Goal: Information Seeking & Learning: Understand process/instructions

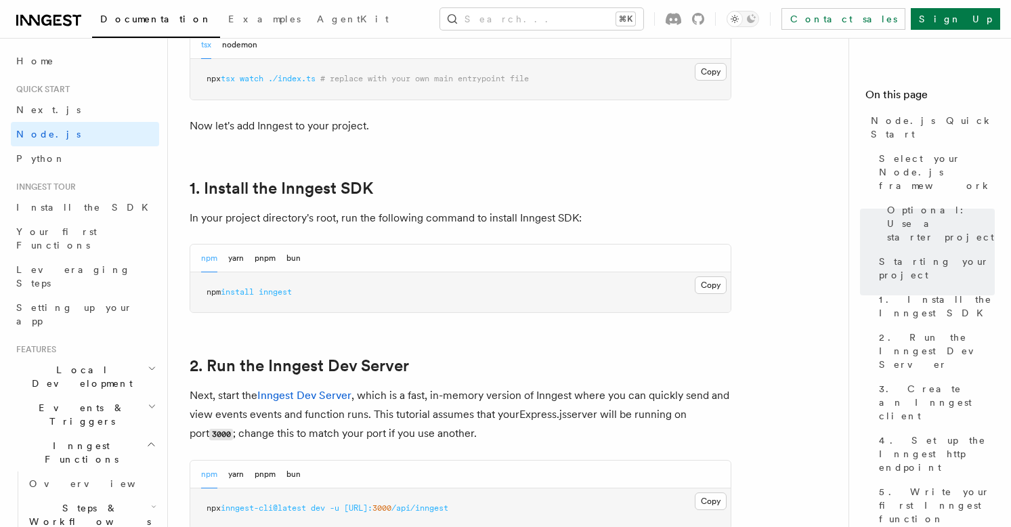
scroll to position [755, 0]
click at [716, 295] on button "Copy Copied" at bounding box center [711, 286] width 32 height 18
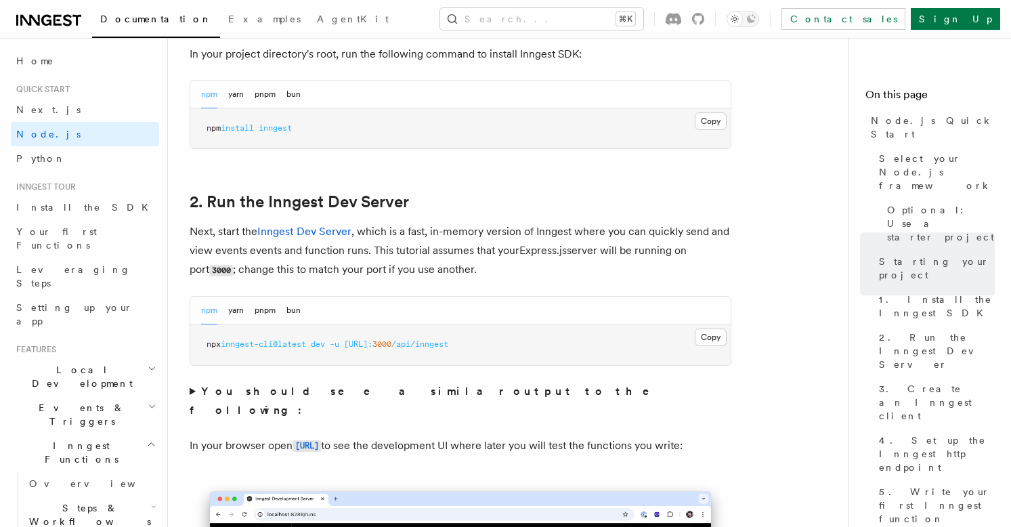
scroll to position [922, 0]
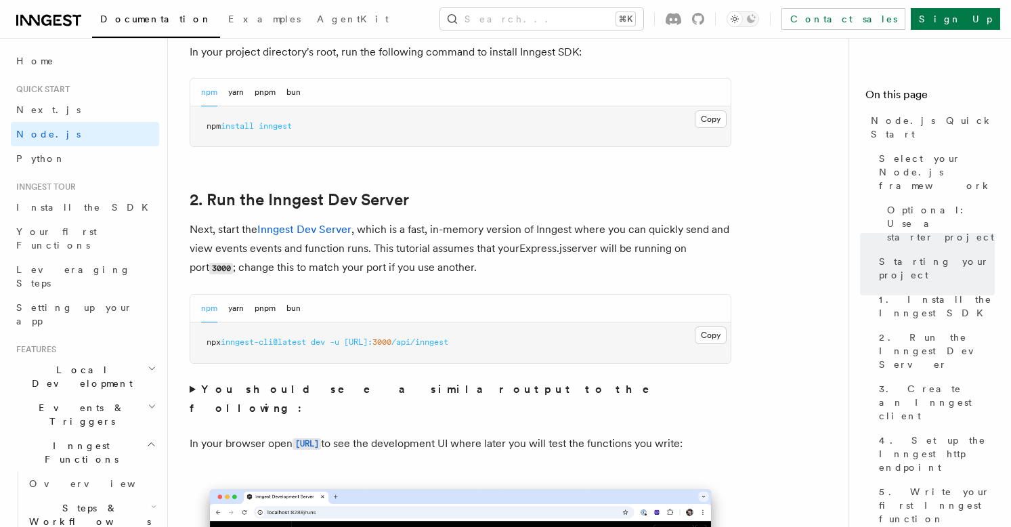
click at [192, 409] on summary "You should see a similar output to the following:" at bounding box center [461, 399] width 542 height 38
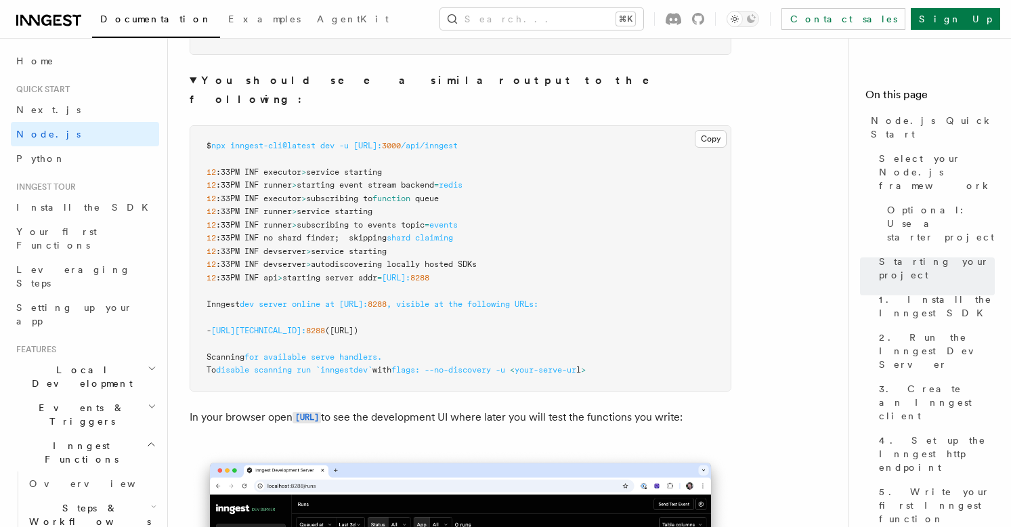
scroll to position [1225, 0]
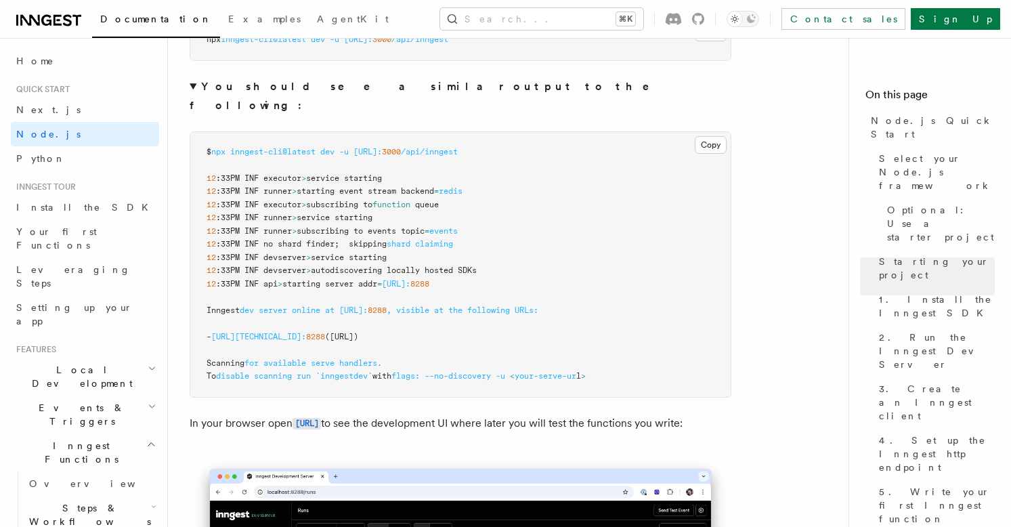
click at [194, 107] on summary "You should see a similar output to the following:" at bounding box center [461, 96] width 542 height 38
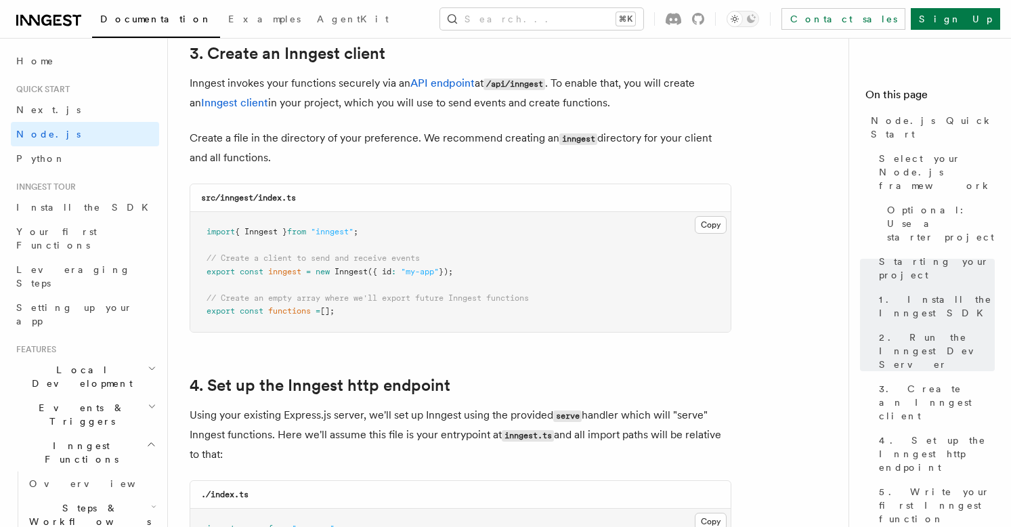
scroll to position [1737, 0]
click at [713, 233] on button "Copy Copied" at bounding box center [711, 224] width 32 height 18
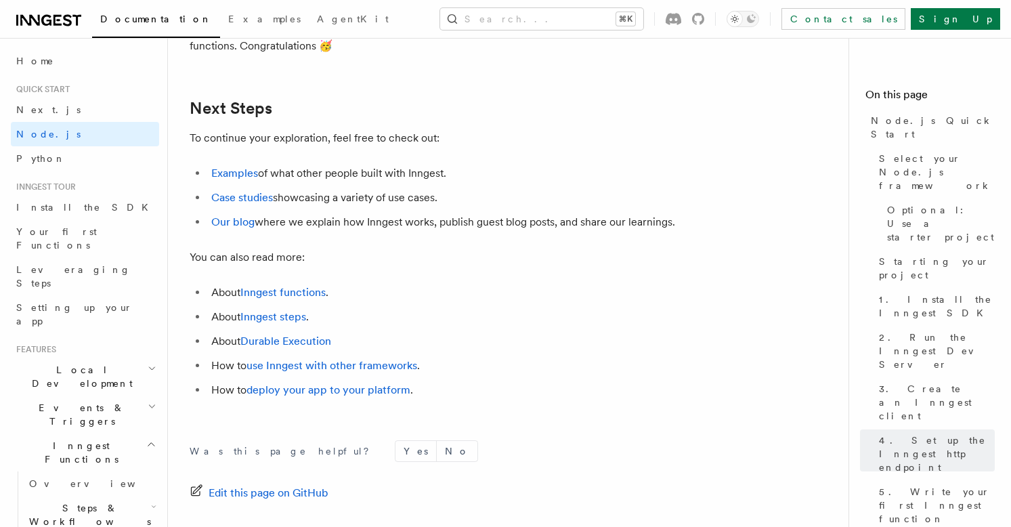
scroll to position [8634, 0]
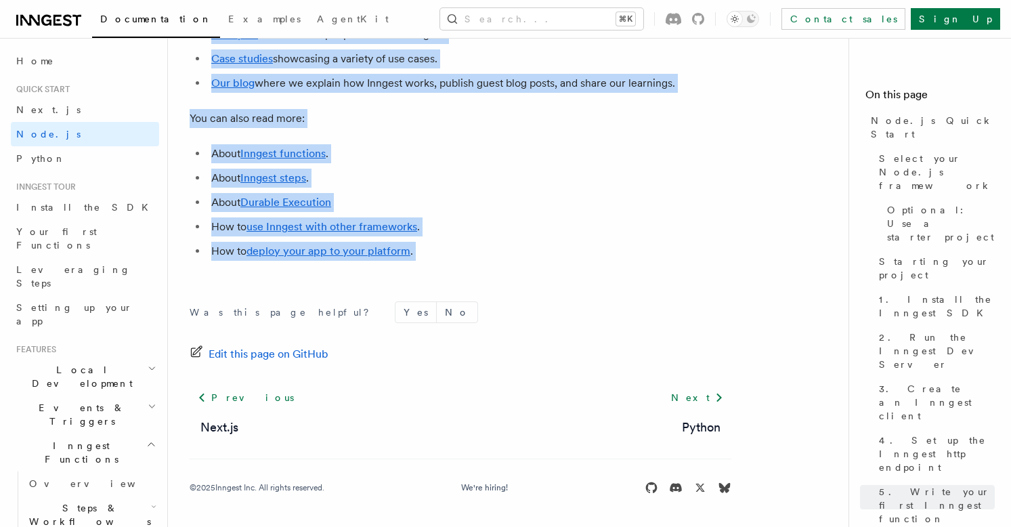
drag, startPoint x: 190, startPoint y: 77, endPoint x: 429, endPoint y: 266, distance: 305.3
copy article "Node.js Quick Start In this tutorial you will add Inngest to a Node.js app to e…"
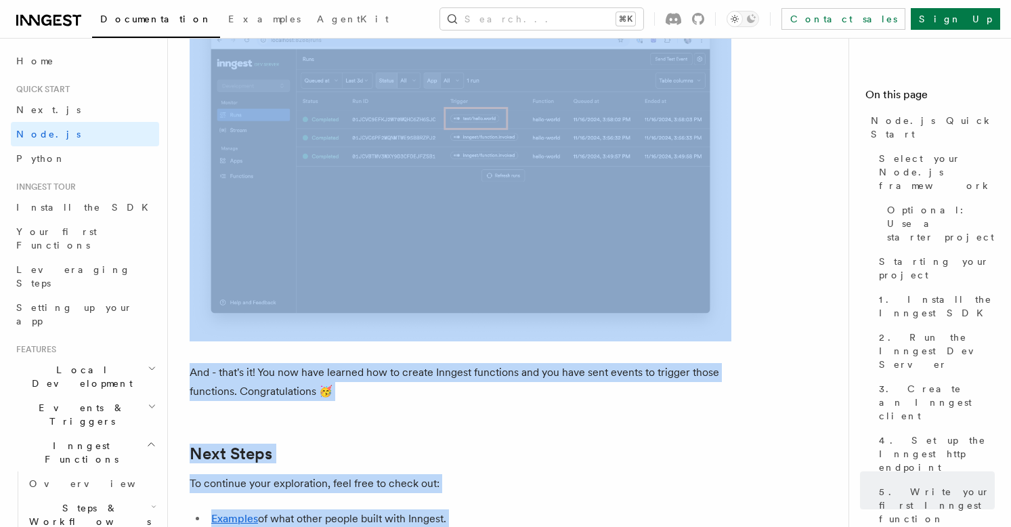
scroll to position [7921, 0]
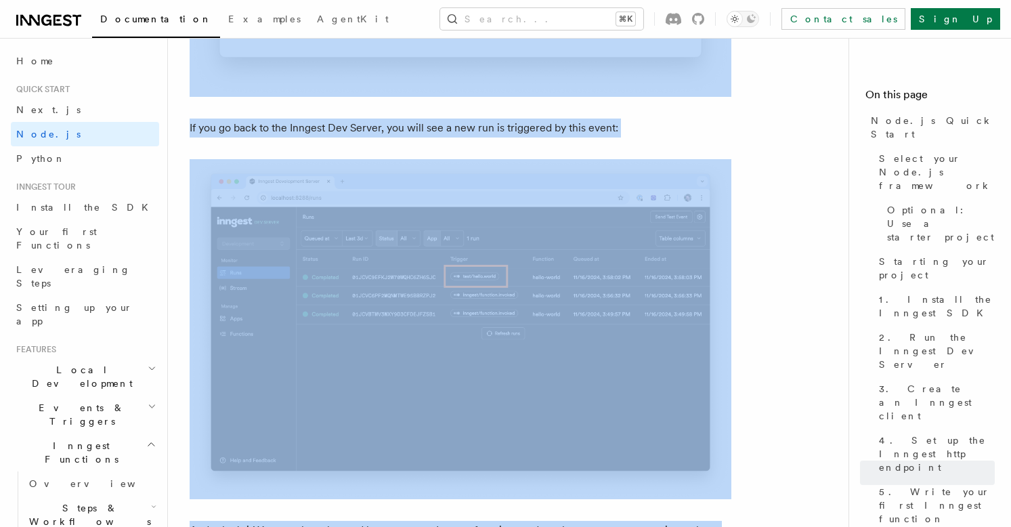
click at [466, 137] on p "If you go back to the Inngest Dev Server, you will see a new run is triggered b…" at bounding box center [461, 128] width 542 height 19
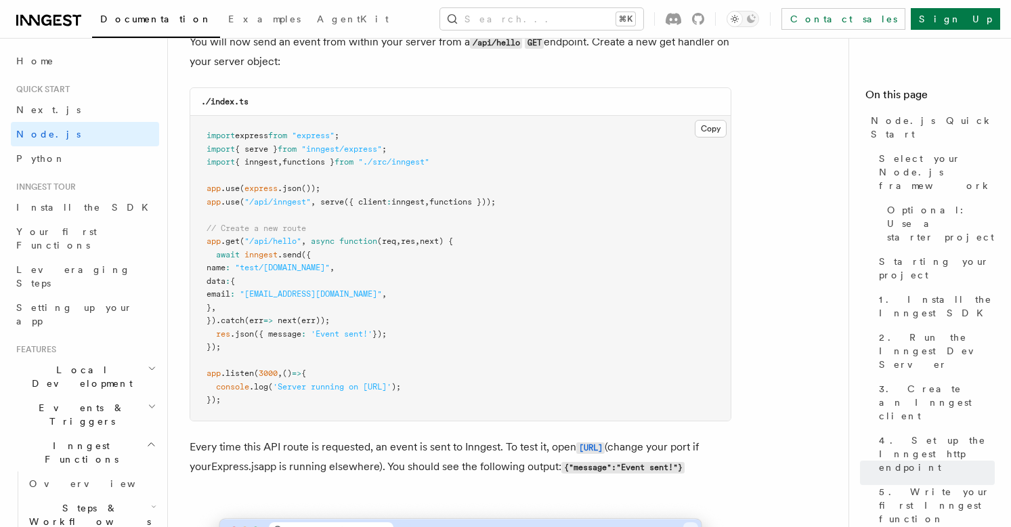
scroll to position [7177, 0]
drag, startPoint x: 519, startPoint y: 252, endPoint x: 199, endPoint y: 253, distance: 319.7
click at [199, 253] on pre "import express from "express" ; import { serve } from "inngest/express" ; impor…" at bounding box center [460, 266] width 540 height 305
copy span "app .use ( "/api/inngest" , serve ({ client : inngest , functions }));"
drag, startPoint x: 407, startPoint y: 196, endPoint x: 203, endPoint y: 199, distance: 203.9
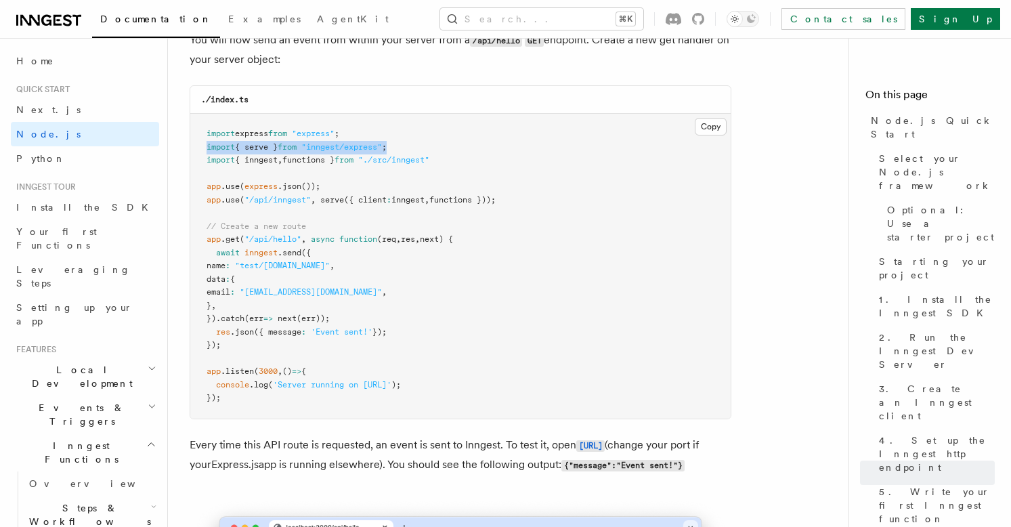
click at [203, 199] on pre "import express from "express" ; import { serve } from "inngest/express" ; impor…" at bounding box center [460, 266] width 540 height 305
copy span "import { serve } from "inngest/express" ;"
